Goal: Entertainment & Leisure: Browse casually

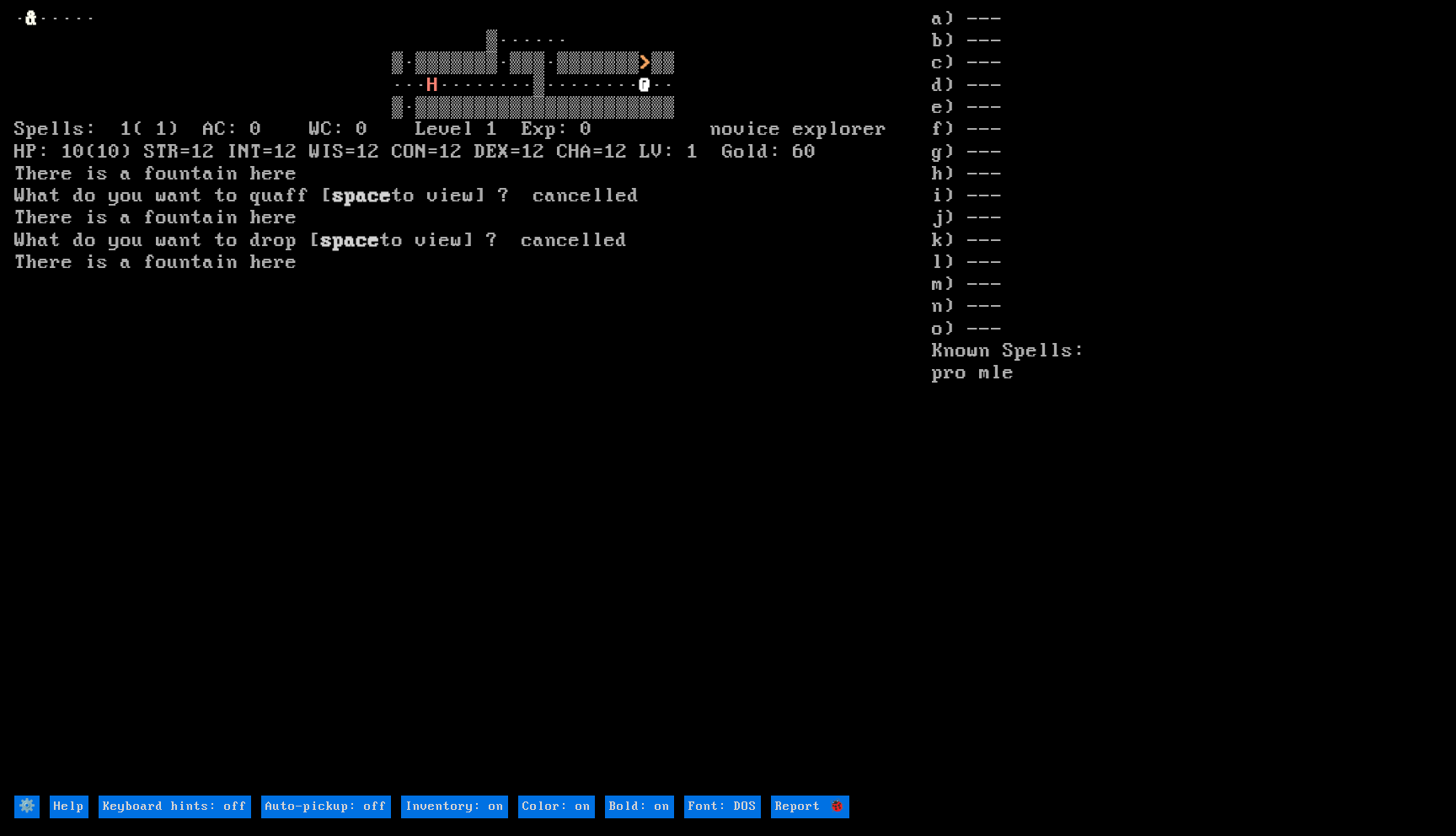
click at [639, 97] on font "@" at bounding box center [645, 86] width 11 height 23
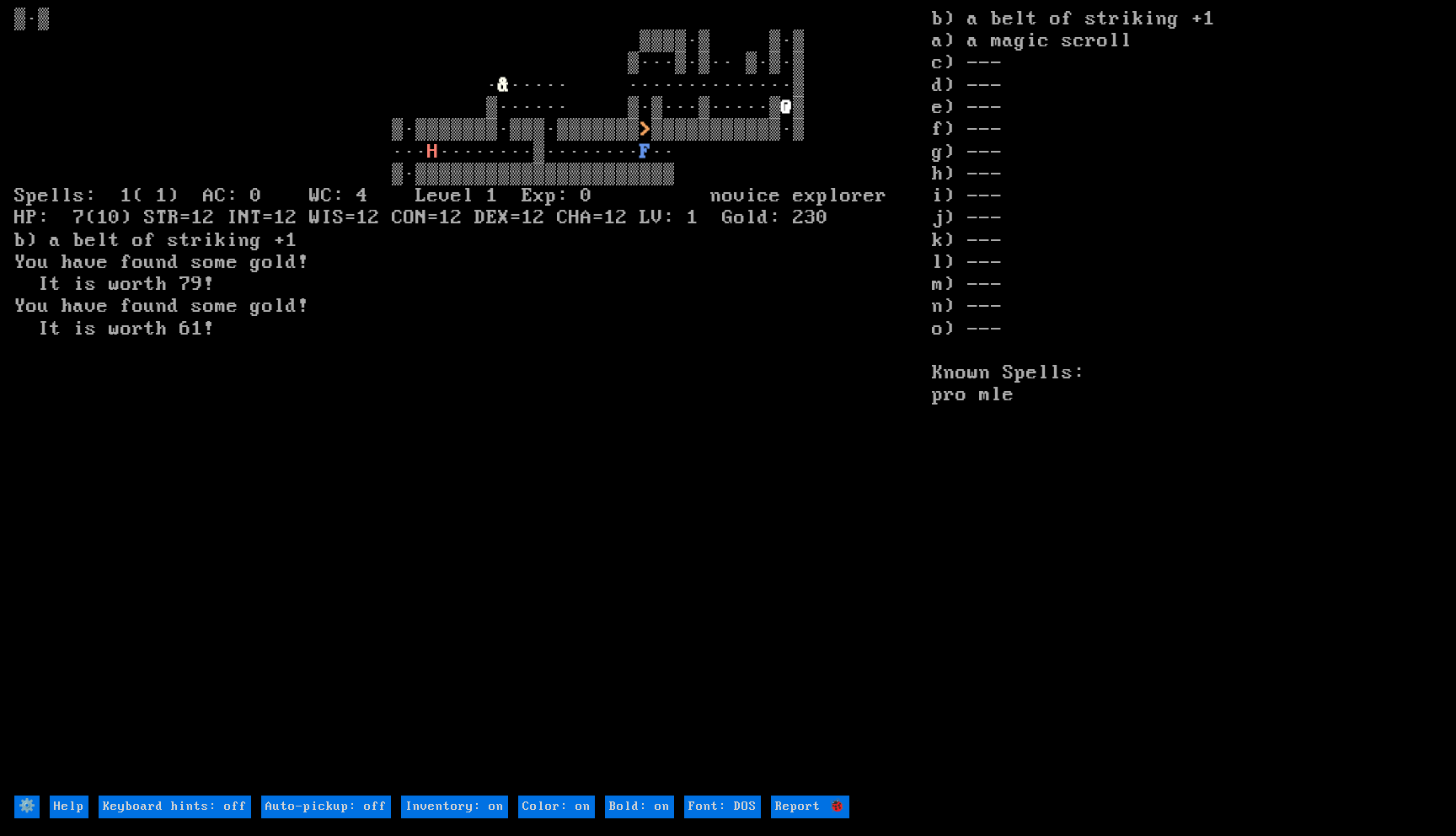
click at [1020, 25] on stats "b) a belt of striking +1 a) a magic scroll c) --- d) --- e) --- f) --- g) --- h…" at bounding box center [1187, 402] width 509 height 786
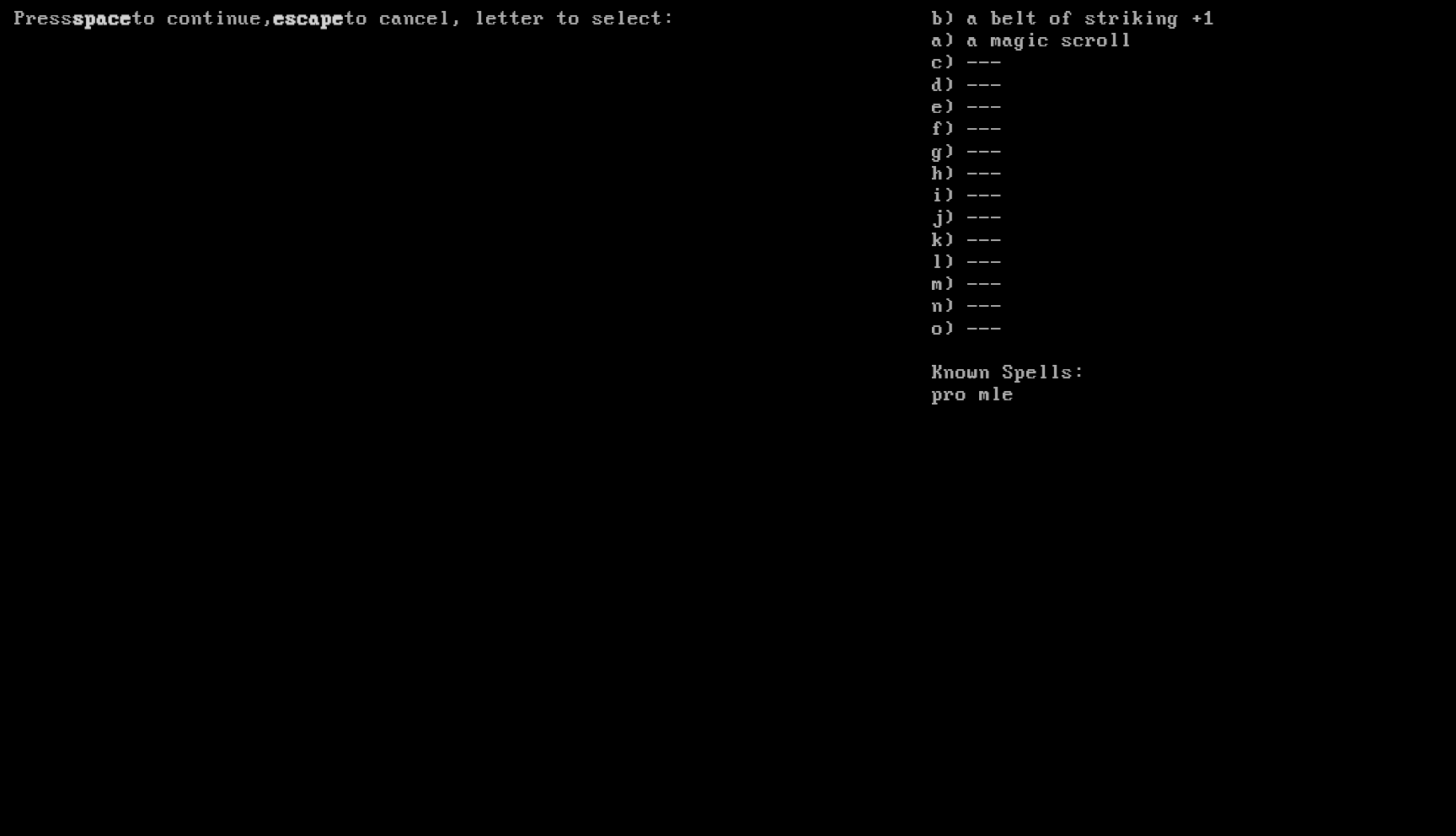
click at [999, 19] on stats "b) a belt of striking +1 a) a magic scroll c) --- d) --- e) --- f) --- g) --- h…" at bounding box center [1187, 402] width 509 height 786
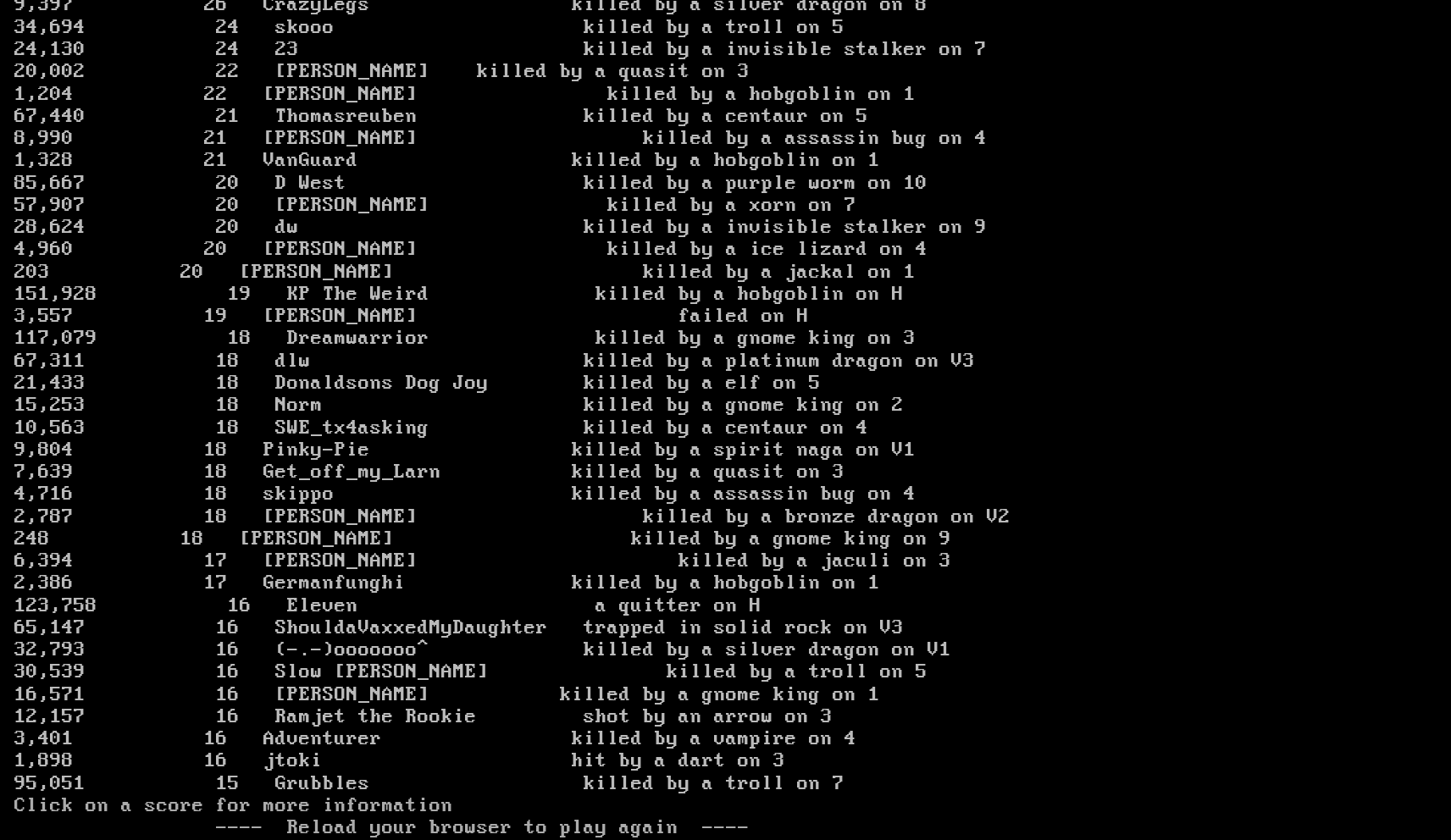
scroll to position [2684, 0]
